Goal: Ask a question

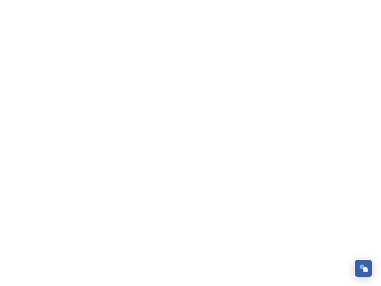
click at [363, 268] on div "Open Chat" at bounding box center [365, 269] width 5 height 5
click at [365, 0] on html "/p/collection/tempest/tourism-academy-2025 Dismiss GoSquared Assistant Chat wit…" at bounding box center [190, 0] width 381 height 0
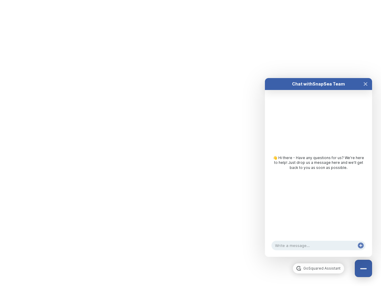
click at [318, 256] on div "Chat with SnapSea Team GoSquared Assistant 👋 Hi there - Have any questions for …" at bounding box center [318, 167] width 107 height 179
click at [318, 170] on div "👋 Hi there - Have any questions for us? We’re here to help! Just drop us a mess…" at bounding box center [318, 162] width 95 height 15
click at [365, 90] on div "👋 Hi there - Have any questions for us? We’re here to help! Just drop us a mess…" at bounding box center [318, 164] width 107 height 148
click at [361, 251] on div "Chat with SnapSea Team GoSquared Assistant 👋 Hi there - Have any questions for …" at bounding box center [318, 167] width 107 height 179
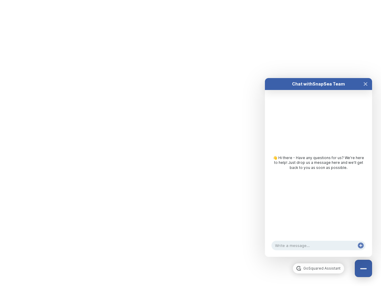
click at [190, 0] on html "/p/collection/tempest/tourism-academy-2025 Dismiss GoSquared Assistant Chat wit…" at bounding box center [190, 0] width 381 height 0
click at [186, 0] on html "/p/collection/tempest/tourism-academy-2025 Dismiss GoSquared Assistant Chat wit…" at bounding box center [190, 0] width 381 height 0
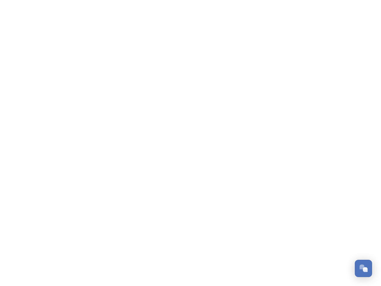
click at [363, 268] on div "Open Chat" at bounding box center [365, 269] width 5 height 5
click at [365, 0] on html "/p/collection/tempest/tourism-academy-2025 Dismiss GoSquared Assistant Chat wit…" at bounding box center [190, 0] width 381 height 0
click at [318, 0] on html "/p/collection/tempest/tourism-academy-2025 Dismiss GoSquared Assistant Chat wit…" at bounding box center [190, 0] width 381 height 0
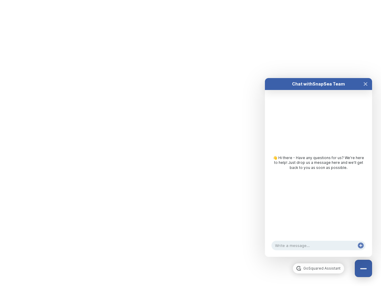
click at [318, 170] on div "👋 Hi there - Have any questions for us? We’re here to help! Just drop us a mess…" at bounding box center [318, 162] width 95 height 15
click at [365, 90] on div "Chat with SnapSea Team GoSquared Assistant 👋 Hi there - Have any questions for …" at bounding box center [318, 167] width 107 height 179
click at [361, 251] on div "Chat with SnapSea Team GoSquared Assistant 👋 Hi there - Have any questions for …" at bounding box center [318, 167] width 107 height 179
click at [190, 0] on html "/p/collection/tempest/tourism-academy-2025 Dismiss GoSquared Assistant Chat wit…" at bounding box center [190, 0] width 381 height 0
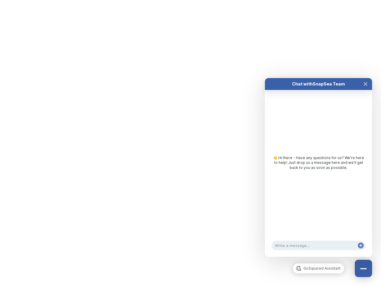
click at [186, 0] on html "/p/collection/tempest/tourism-academy-2025 Dismiss GoSquared Assistant Chat wit…" at bounding box center [190, 0] width 381 height 0
